Goal: Task Accomplishment & Management: Complete application form

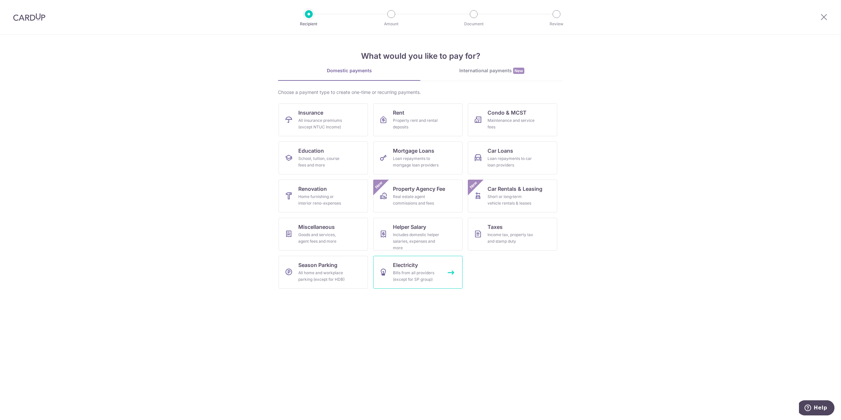
click at [409, 273] on div "Bills from all providers (except for SP group)" at bounding box center [416, 276] width 47 height 13
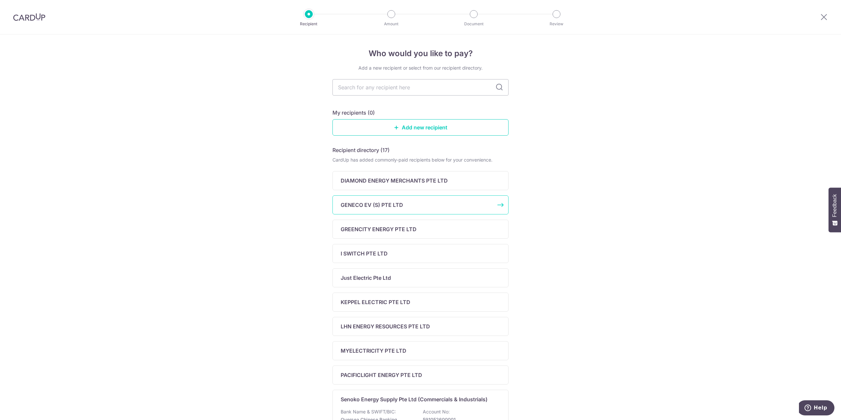
click at [371, 205] on p "GENECO EV (S) PTE LTD" at bounding box center [372, 205] width 62 height 8
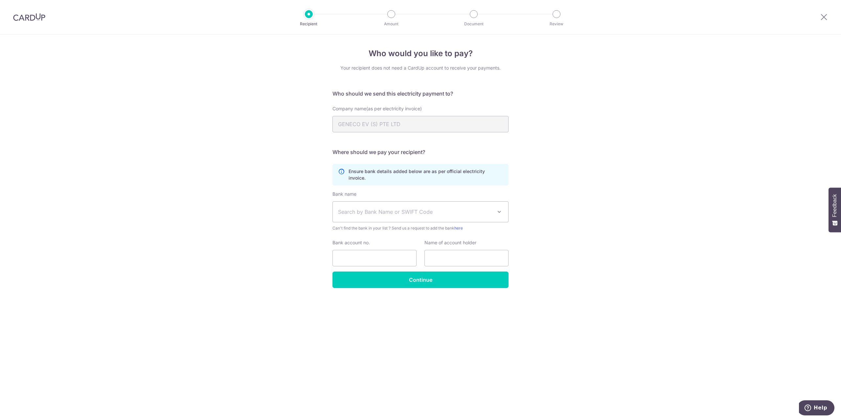
click at [387, 208] on span "Search by Bank Name or SWIFT Code" at bounding box center [415, 212] width 154 height 8
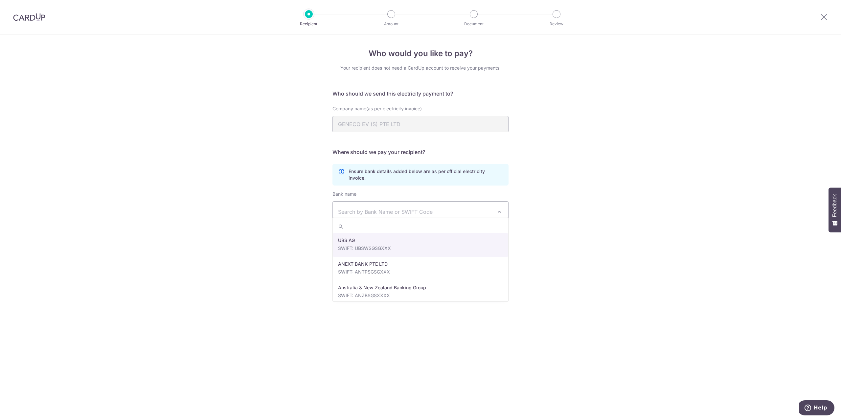
click at [254, 238] on div "Who would you like to pay? Your recipient does not need a CardUp account to rec…" at bounding box center [420, 227] width 841 height 386
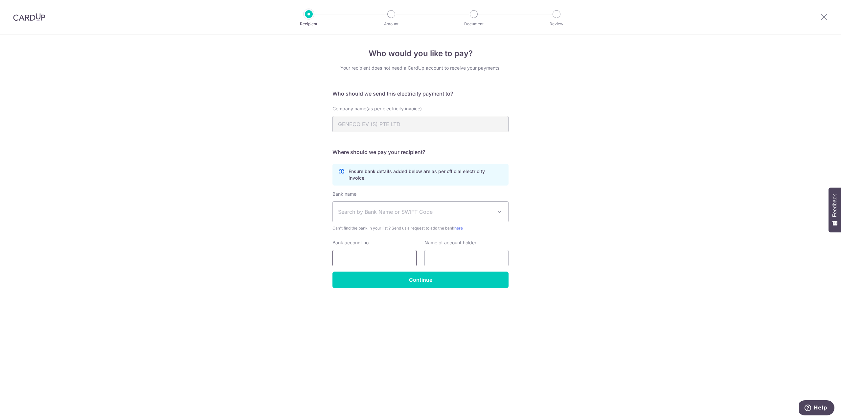
click at [373, 253] on input "Bank account no." at bounding box center [374, 258] width 84 height 16
drag, startPoint x: 483, startPoint y: 253, endPoint x: 456, endPoint y: 253, distance: 27.3
click at [483, 253] on input "text" at bounding box center [466, 258] width 84 height 16
click at [165, 248] on div "Who would you like to pay? Your recipient does not need a CardUp account to rec…" at bounding box center [420, 227] width 841 height 386
